Goal: Information Seeking & Learning: Learn about a topic

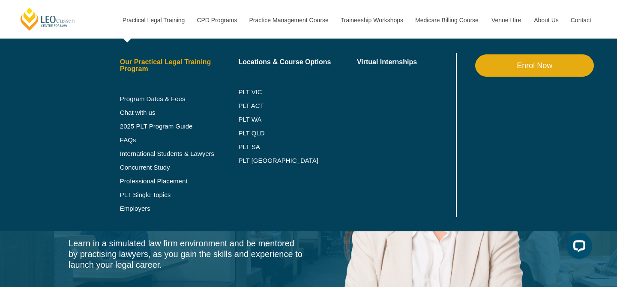
scroll to position [21, 0]
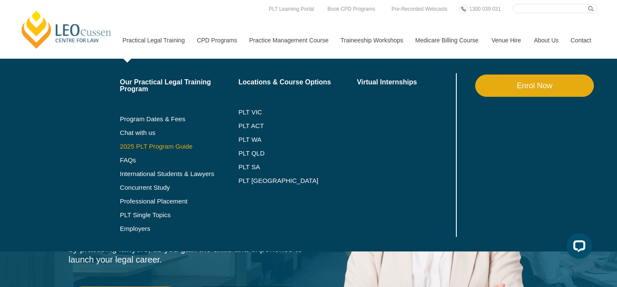
click at [155, 147] on link "2025 PLT Program Guide" at bounding box center [168, 146] width 97 height 7
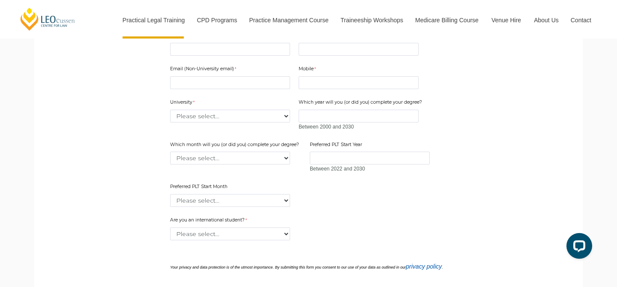
scroll to position [287, 0]
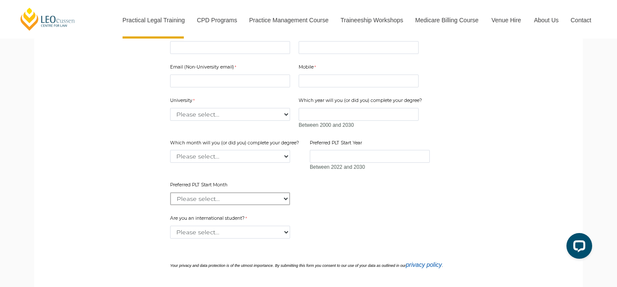
click at [282, 200] on select "Please select... January February March April May June July August September Oc…" at bounding box center [230, 198] width 120 height 13
click at [302, 138] on div "Which month will you (or did you) complete your degree? Please select... Januar…" at bounding box center [236, 151] width 138 height 27
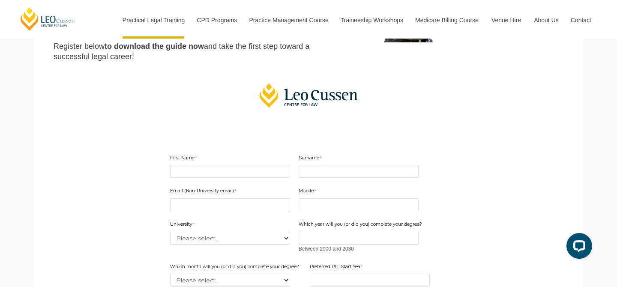
scroll to position [90, 0]
